Goal: Find specific page/section: Find specific page/section

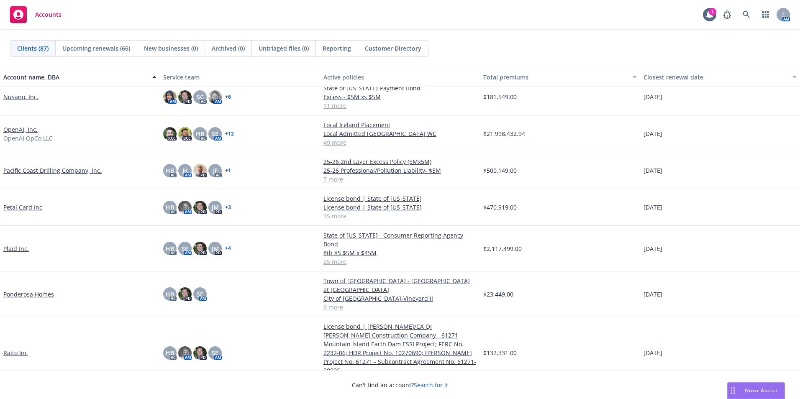
scroll to position [1591, 0]
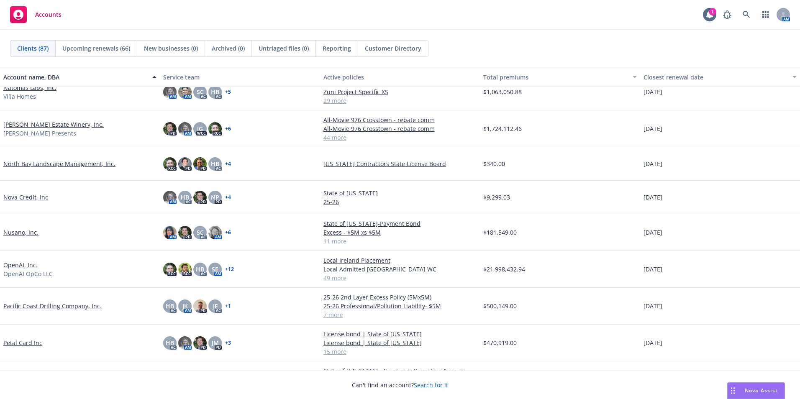
click at [13, 261] on link "OpenAI, Inc." at bounding box center [20, 265] width 34 height 9
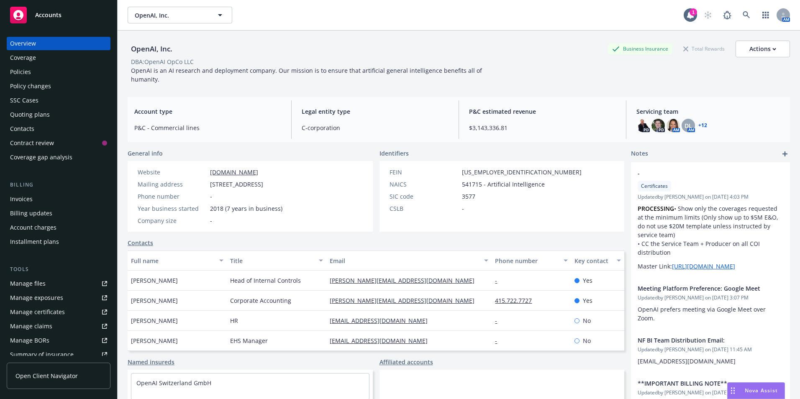
click at [20, 201] on div "Invoices" at bounding box center [21, 199] width 23 height 13
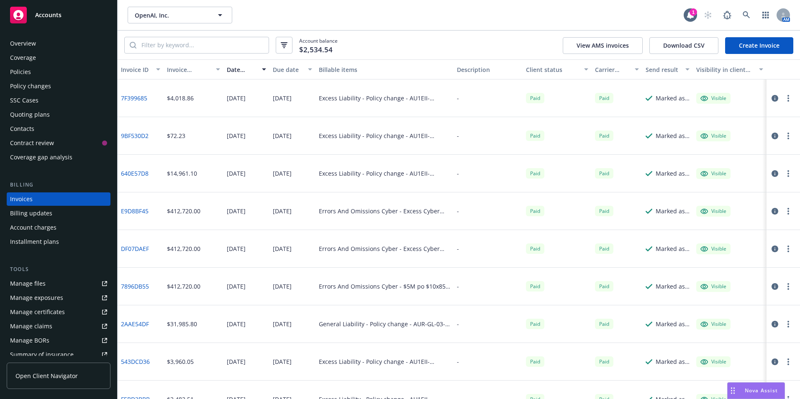
scroll to position [1149, 0]
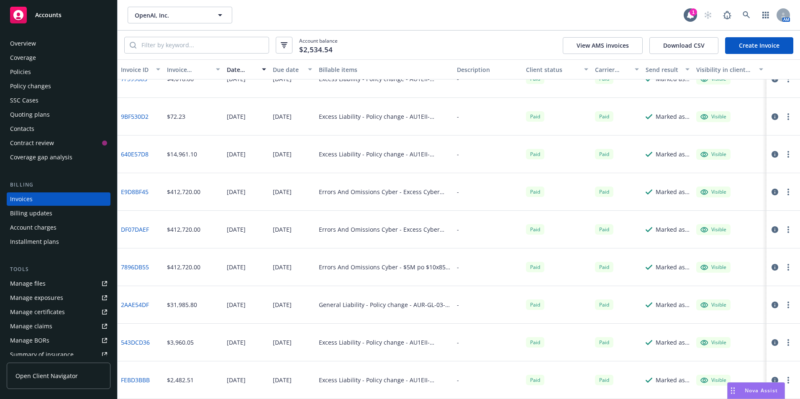
click at [172, 36] on div "Account balance $2,534.54 View AMS invoices Download CSV Create Invoice" at bounding box center [459, 45] width 683 height 29
click at [166, 47] on input "search" at bounding box center [202, 45] width 132 height 16
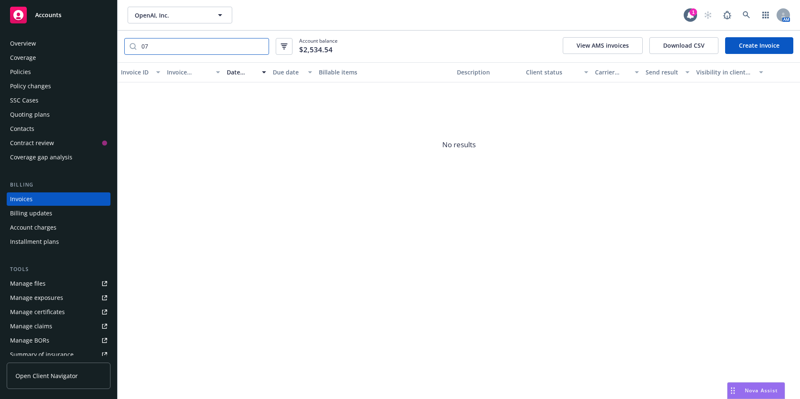
type input "0"
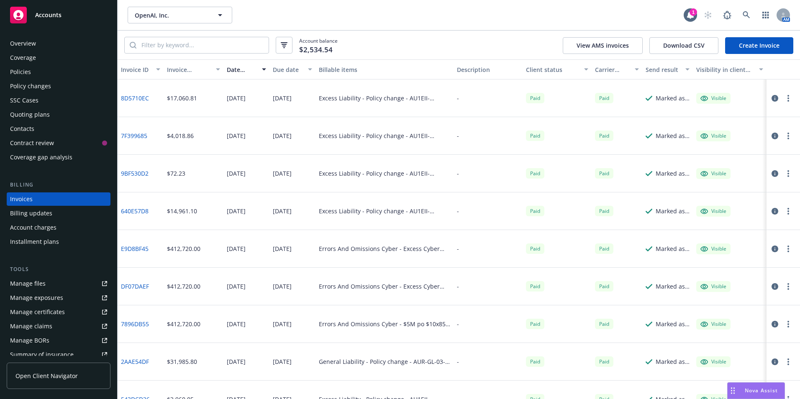
click at [19, 10] on icon at bounding box center [18, 15] width 10 height 10
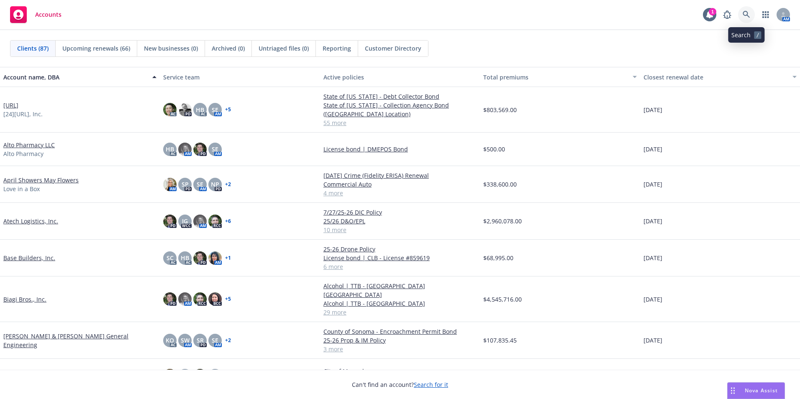
click at [747, 14] on icon at bounding box center [746, 14] width 7 height 7
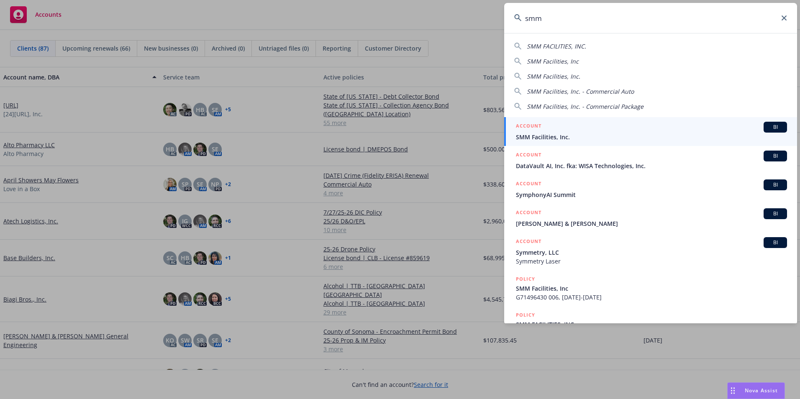
type input "smm"
click at [537, 134] on span "SMM Facilities, Inc." at bounding box center [651, 137] width 271 height 9
